Goal: Navigation & Orientation: Find specific page/section

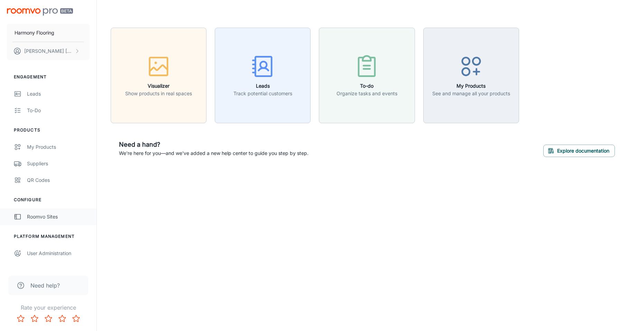
click at [56, 217] on div "Roomvo Sites" at bounding box center [58, 217] width 63 height 8
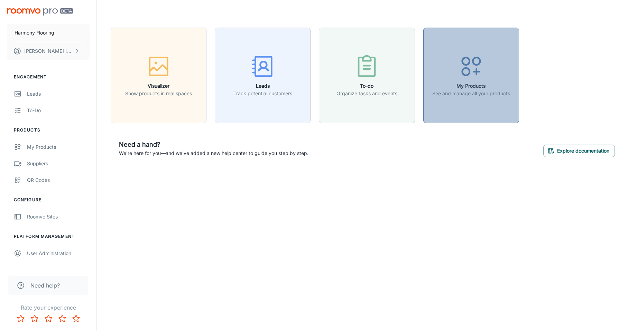
click at [491, 72] on div "button" at bounding box center [471, 68] width 78 height 29
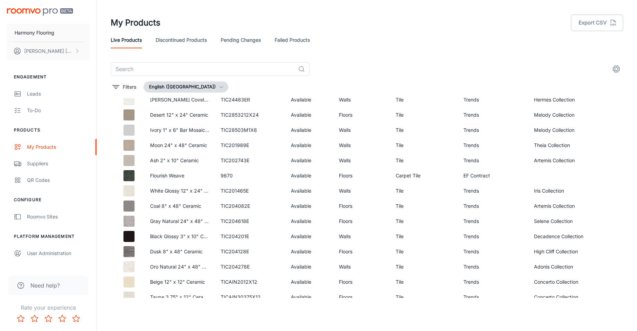
scroll to position [3688, 0]
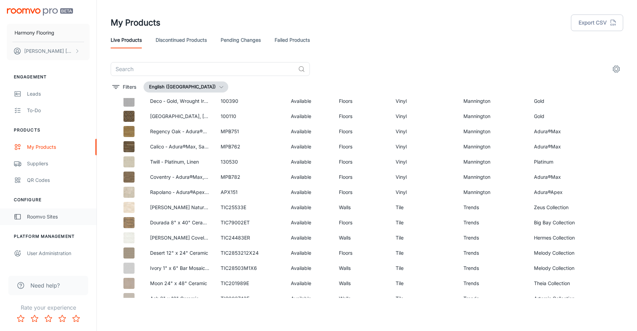
click at [50, 216] on div "Roomvo Sites" at bounding box center [58, 217] width 63 height 8
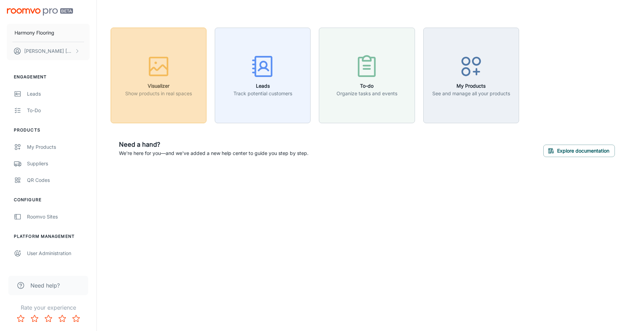
click at [182, 75] on div "button" at bounding box center [158, 68] width 67 height 29
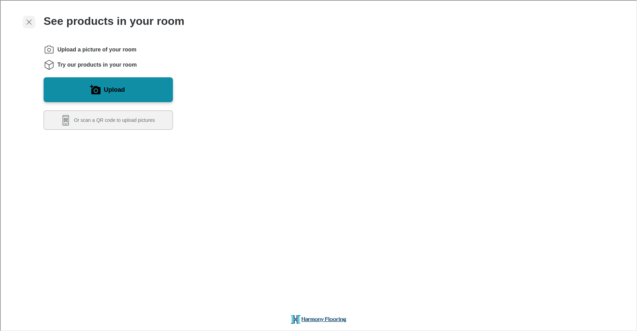
click at [28, 22] on line "Exit visualizer" at bounding box center [28, 21] width 5 height 5
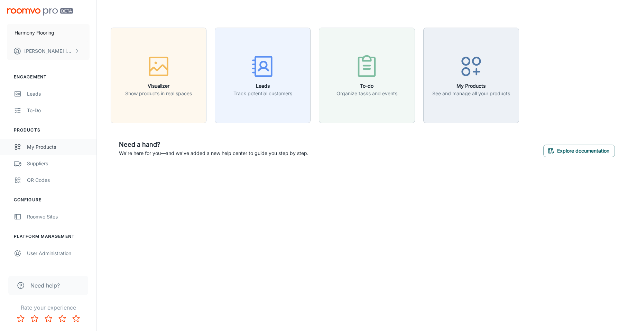
click at [41, 149] on div "My Products" at bounding box center [58, 147] width 63 height 8
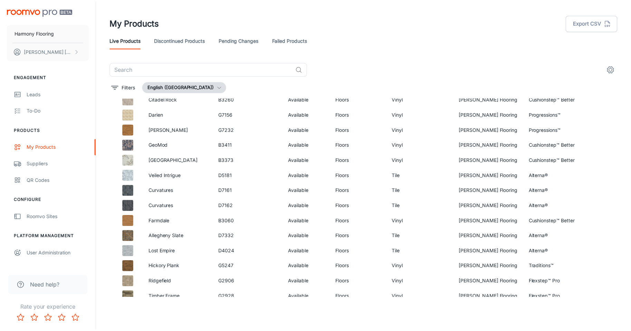
scroll to position [415, 0]
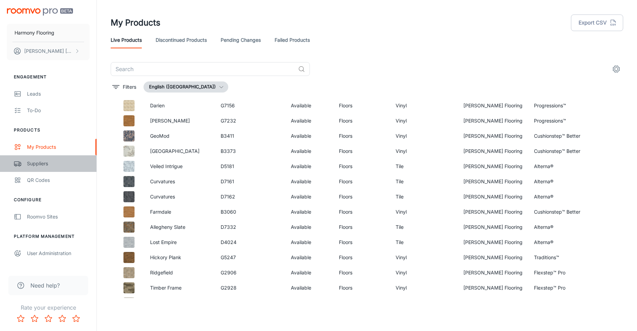
click at [48, 164] on div "Suppliers" at bounding box center [58, 164] width 63 height 8
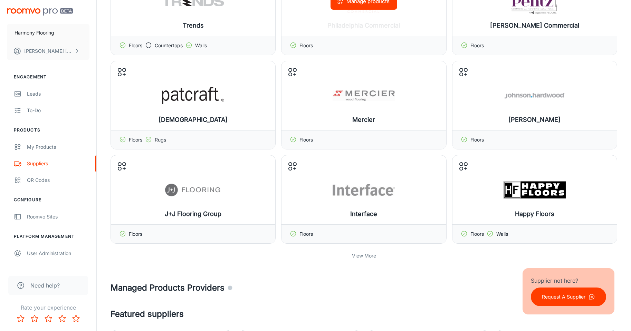
scroll to position [104, 0]
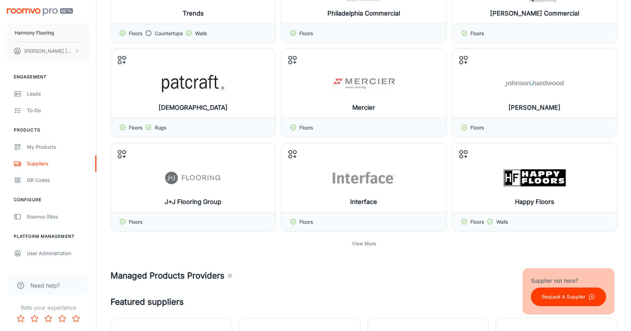
click at [364, 246] on p "View More" at bounding box center [364, 244] width 24 height 8
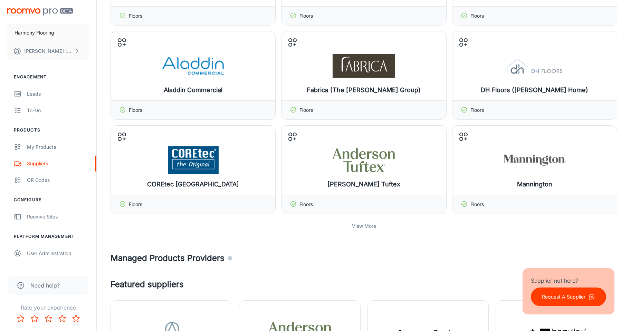
scroll to position [415, 0]
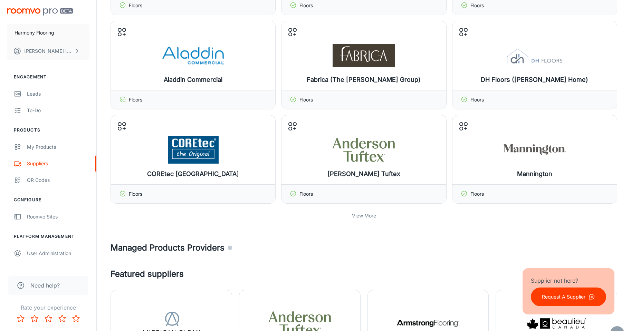
click at [371, 216] on p "View More" at bounding box center [364, 216] width 24 height 8
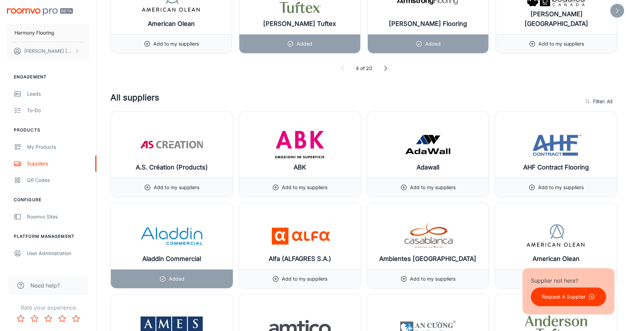
scroll to position [1002, 0]
